Goal: Information Seeking & Learning: Learn about a topic

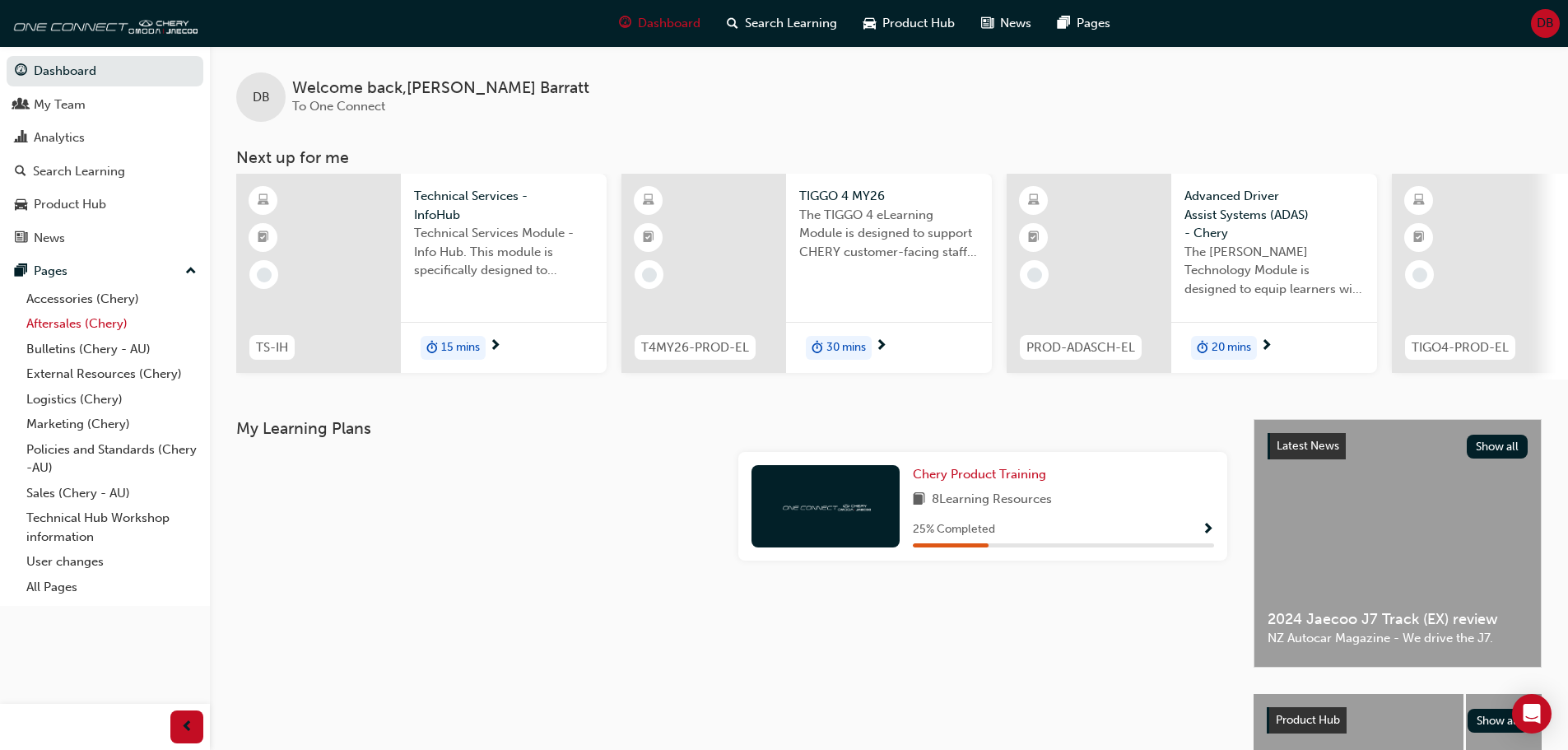
click at [99, 323] on link "Aftersales (Chery)" at bounding box center [112, 323] width 184 height 25
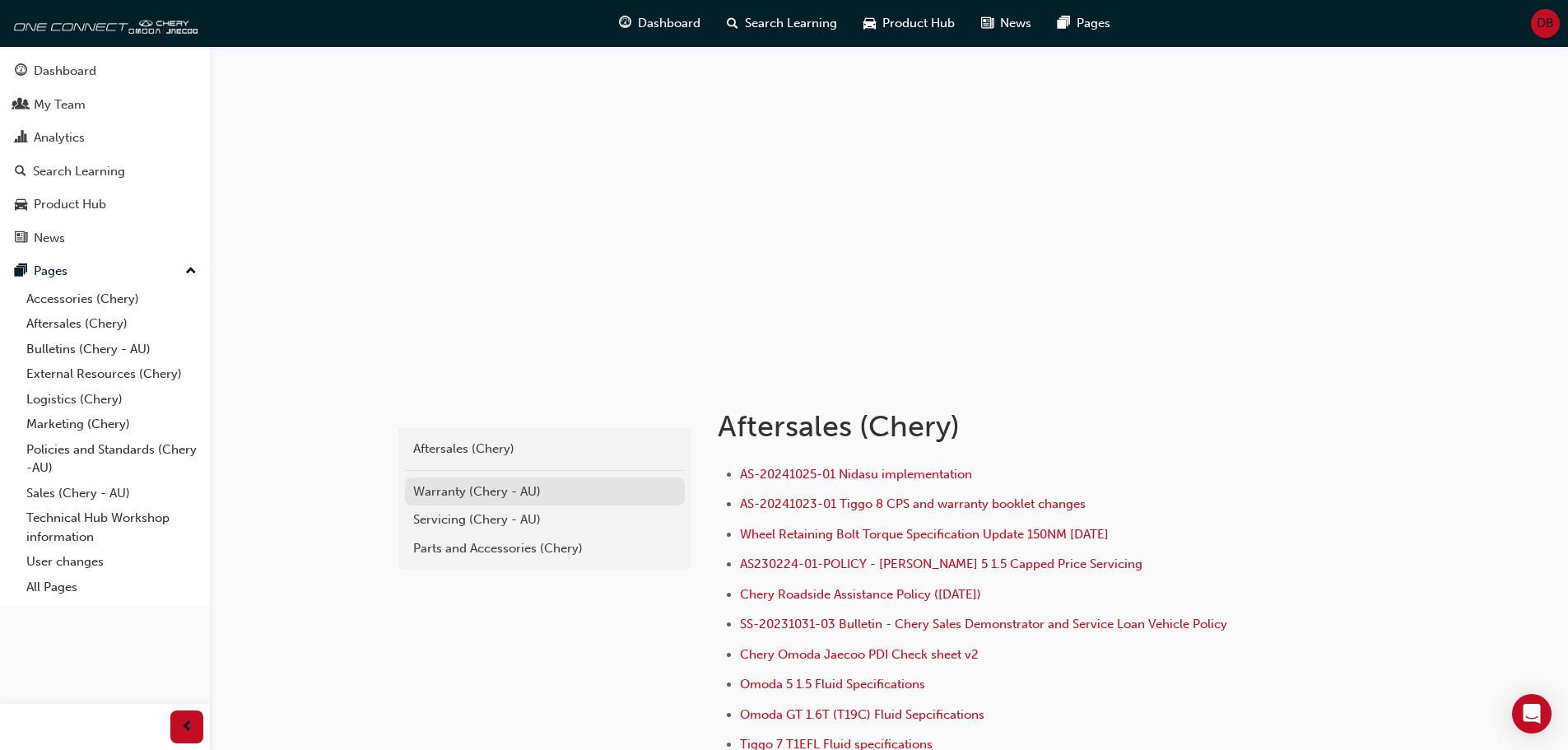
click at [432, 494] on div "Warranty (Chery - AU)" at bounding box center [545, 492] width 264 height 19
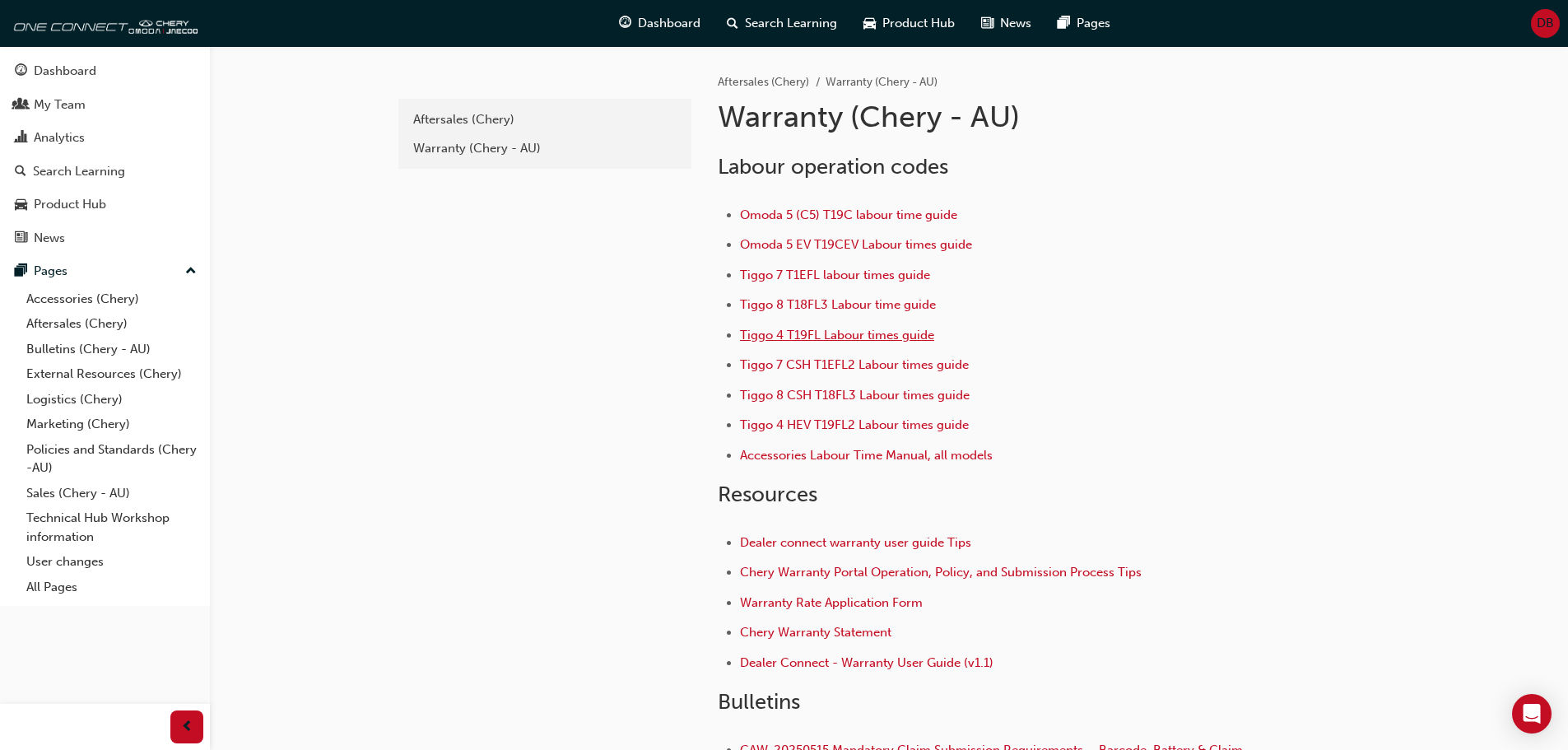
click at [797, 336] on span "Tiggo 4 T19FL Labour times guide" at bounding box center [837, 335] width 194 height 15
click at [751, 339] on span "Tiggo 4 T19FL Labour times guide" at bounding box center [837, 335] width 194 height 15
